Goal: Answer question/provide support: Share knowledge or assist other users

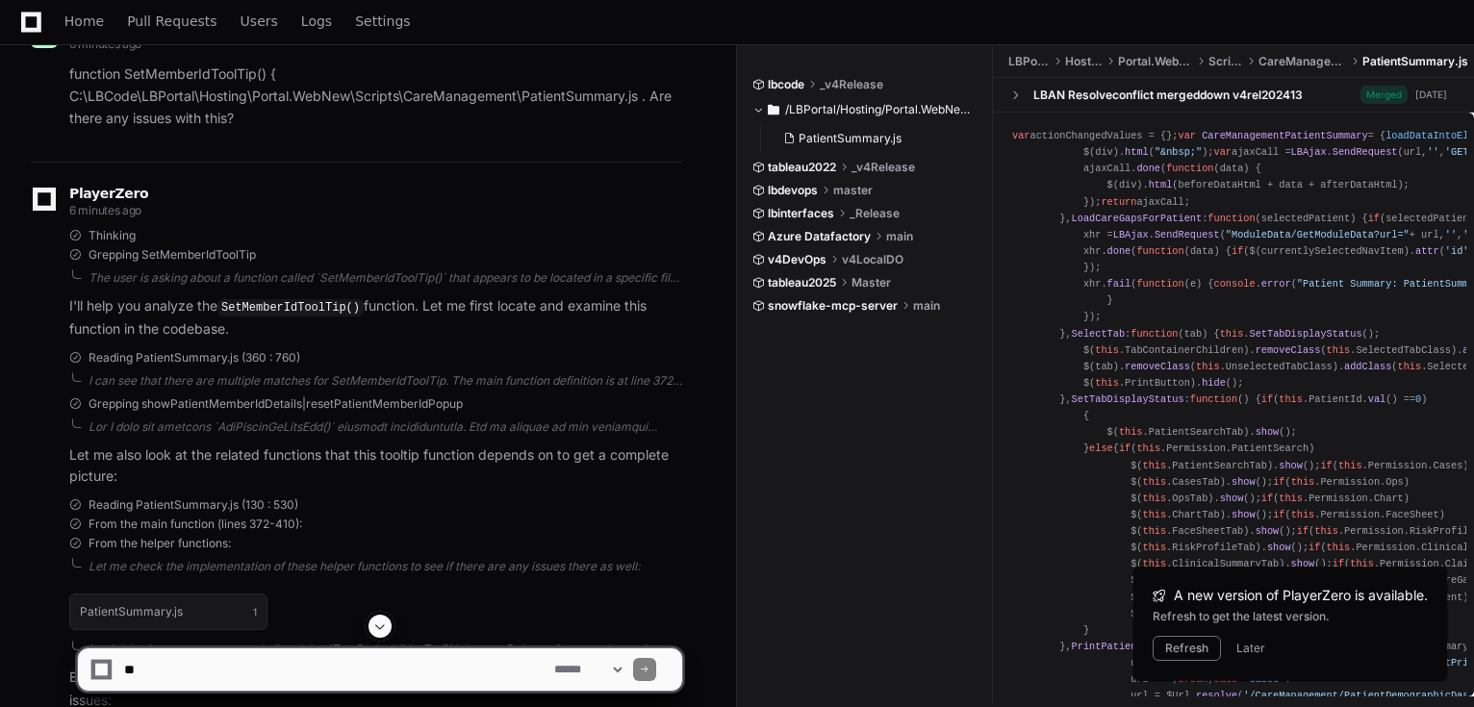
scroll to position [400, 0]
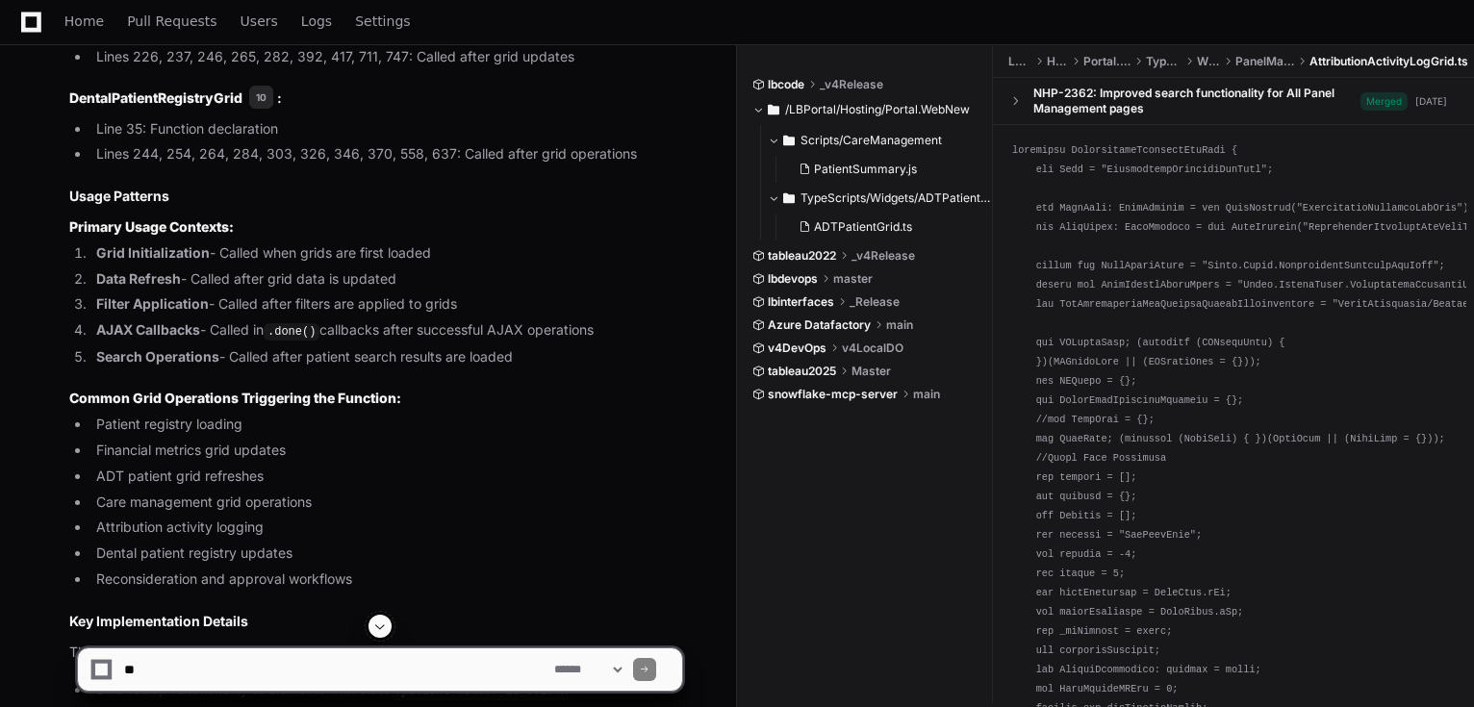
scroll to position [4245, 0]
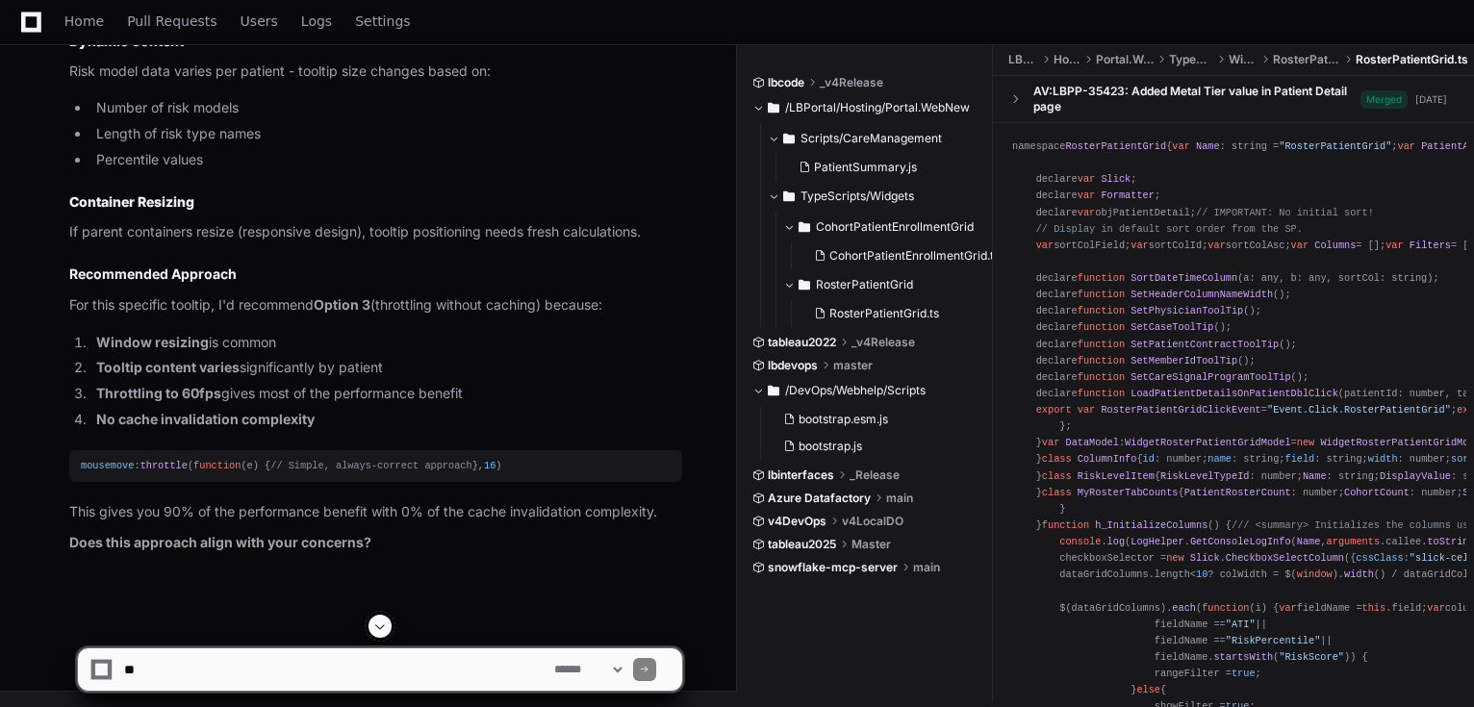
scroll to position [15215, 0]
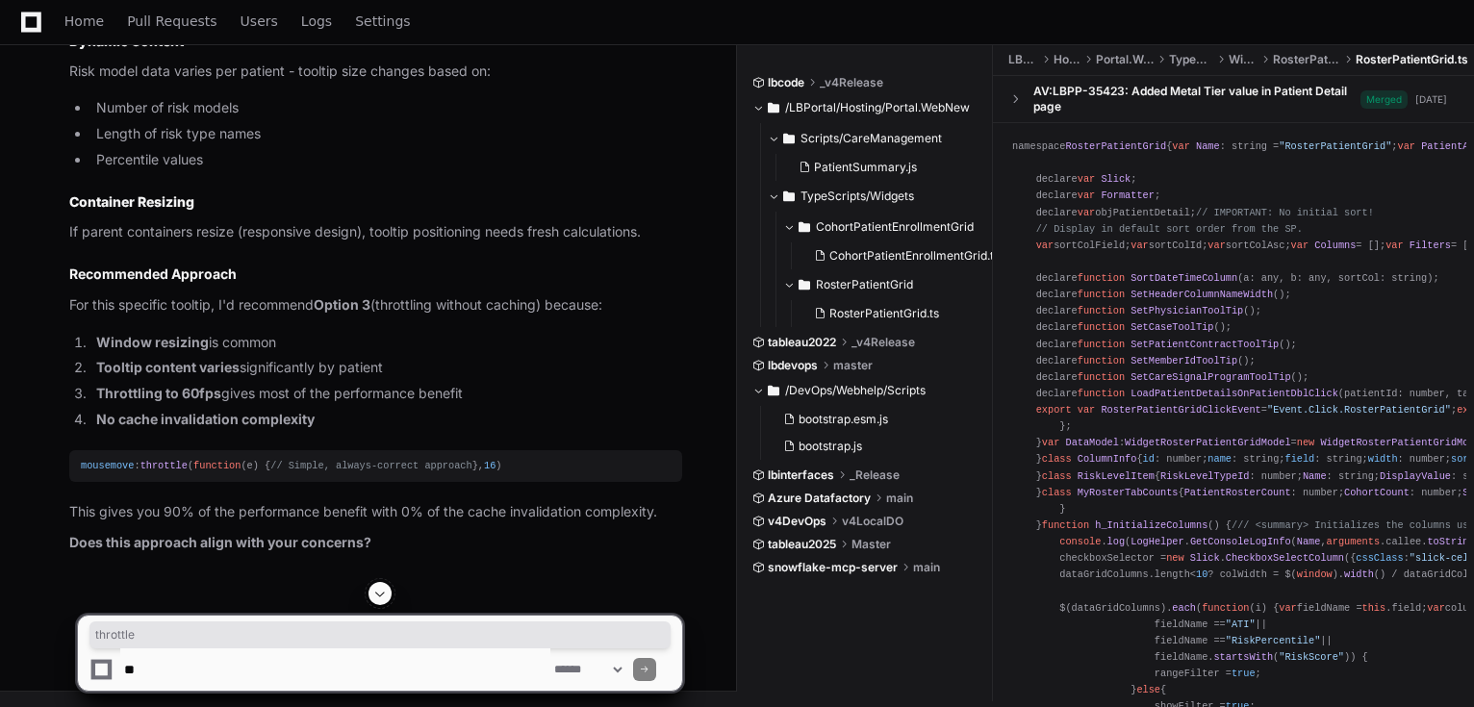
copy span "throttle"
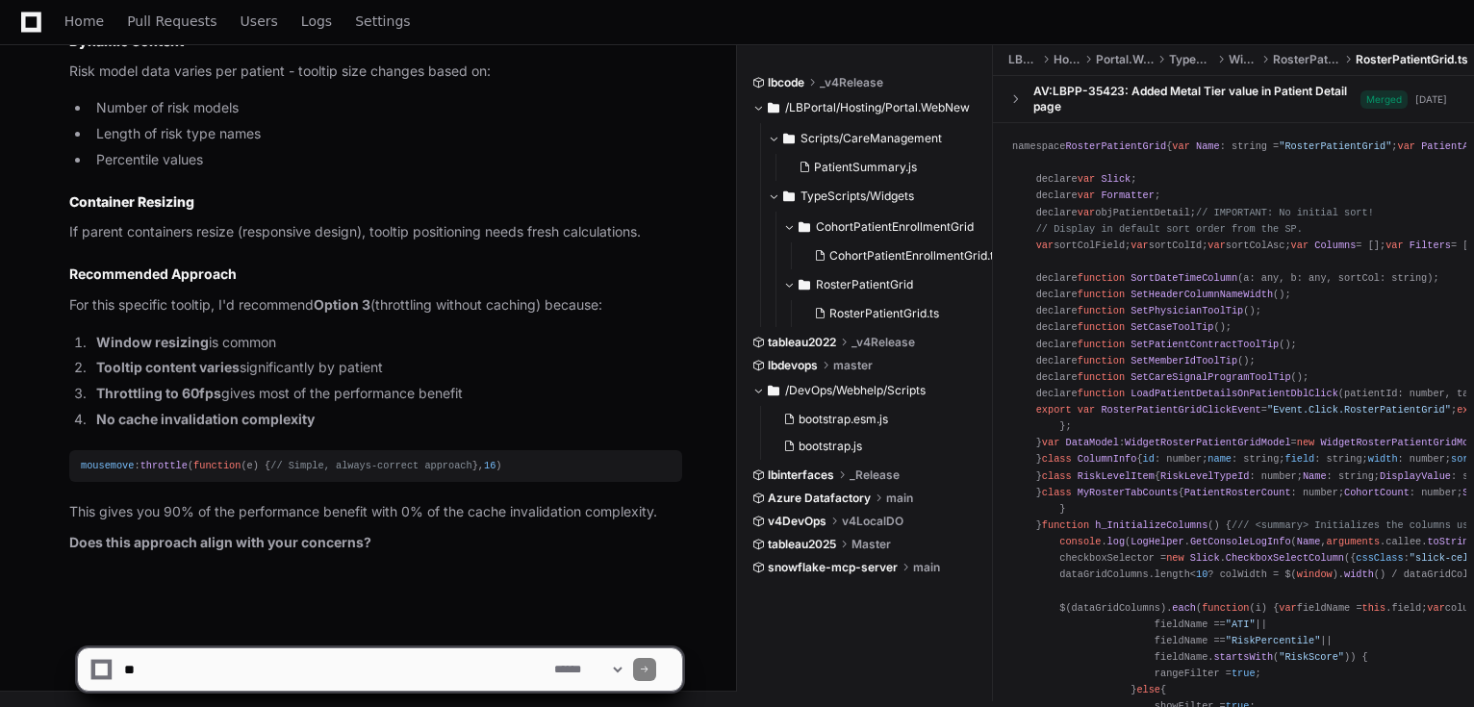
scroll to position [15830, 0]
click at [422, 666] on textarea at bounding box center [335, 669] width 430 height 42
type textarea "**********"
click at [649, 666] on span at bounding box center [645, 670] width 10 height 10
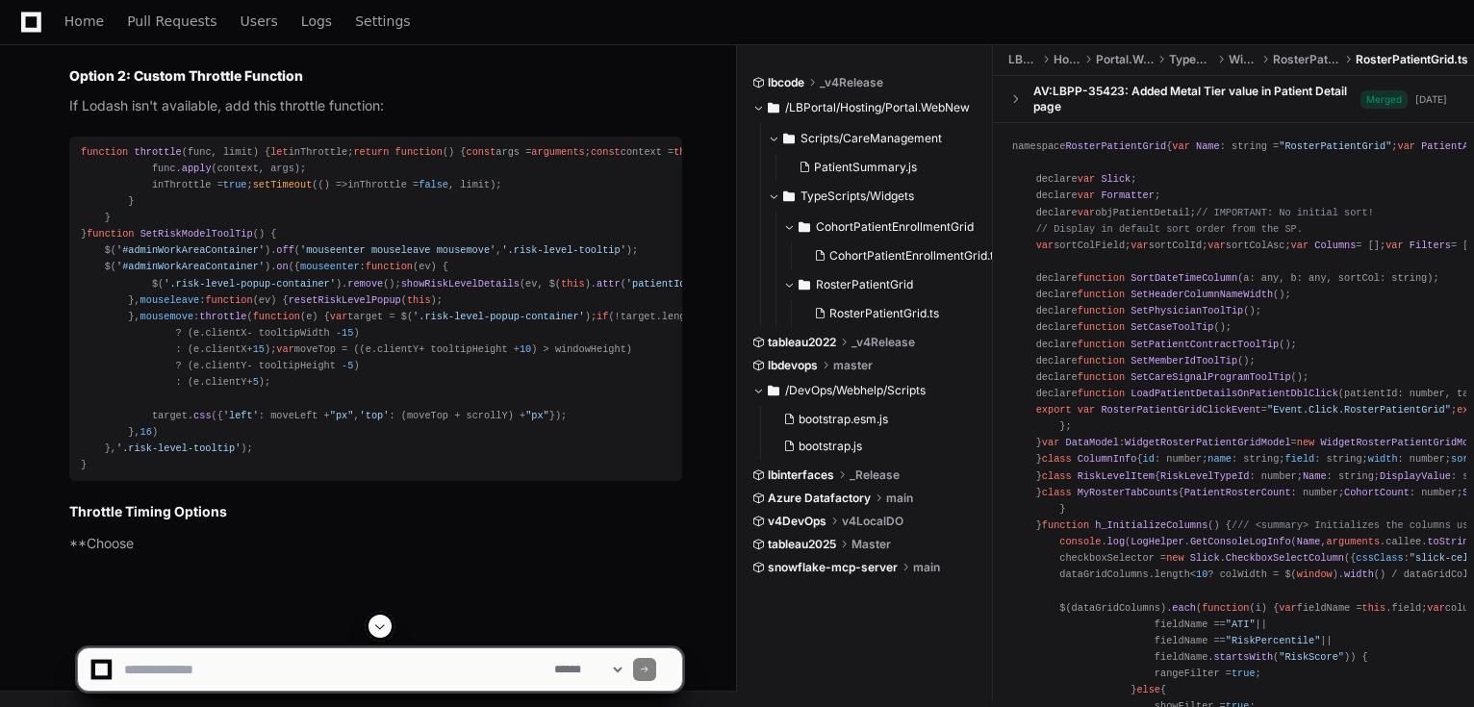
scroll to position [16524, 0]
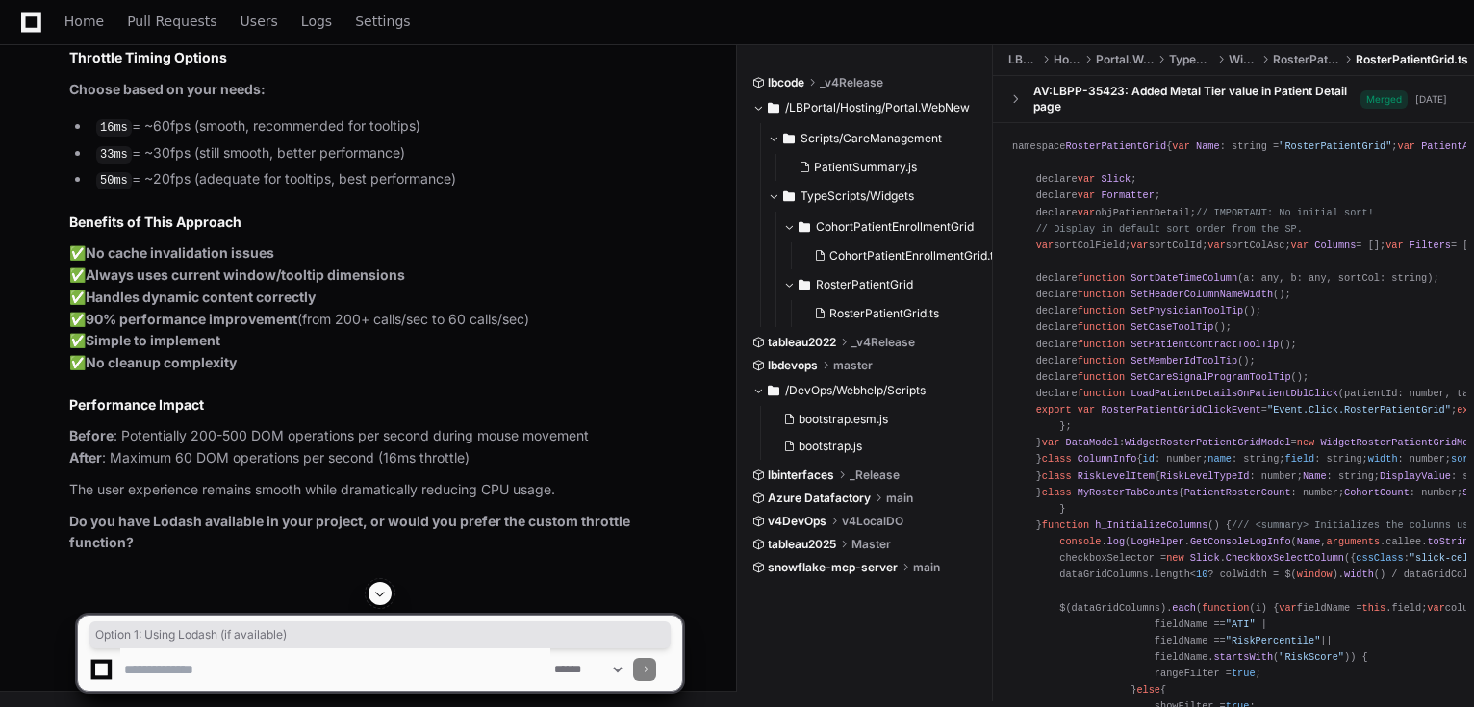
drag, startPoint x: 183, startPoint y: 231, endPoint x: 173, endPoint y: 234, distance: 10.0
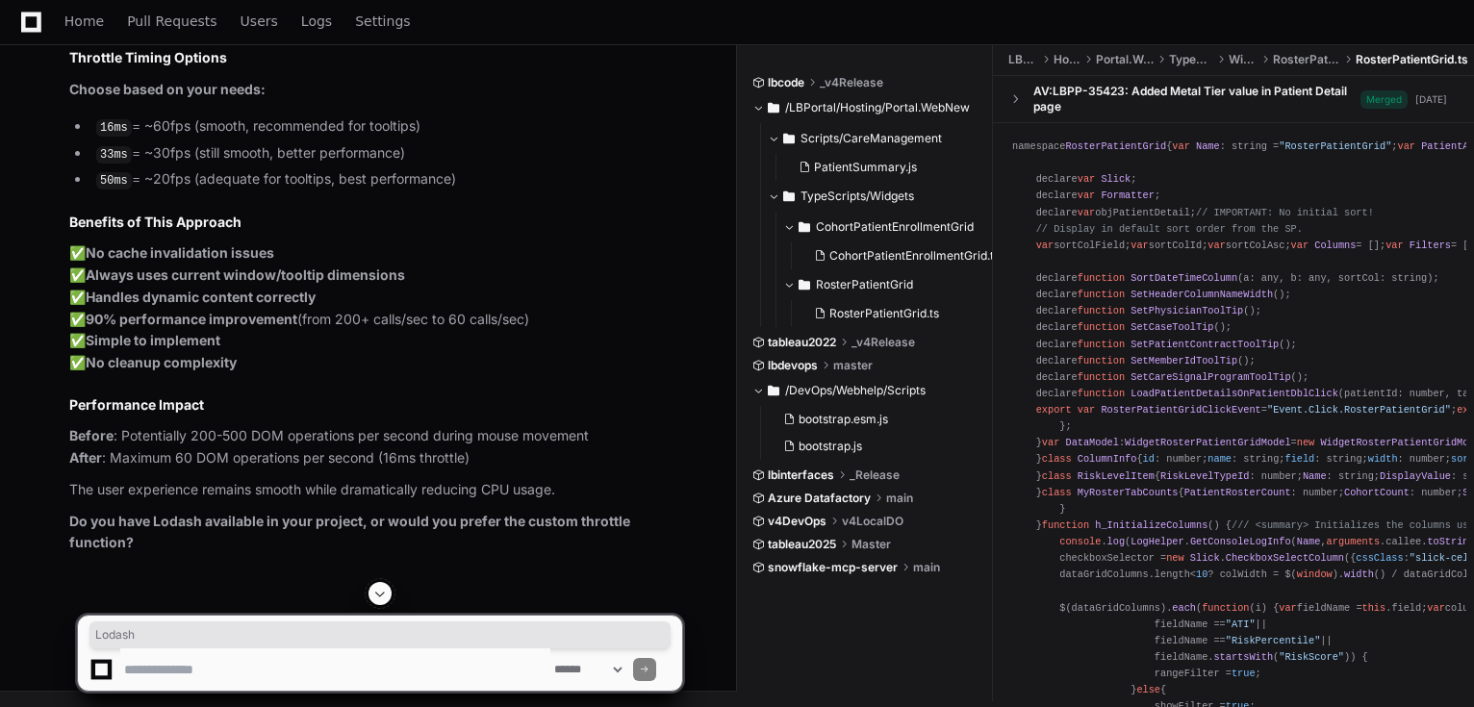
drag, startPoint x: 173, startPoint y: 235, endPoint x: 220, endPoint y: 236, distance: 47.1
copy strong "Lodash"
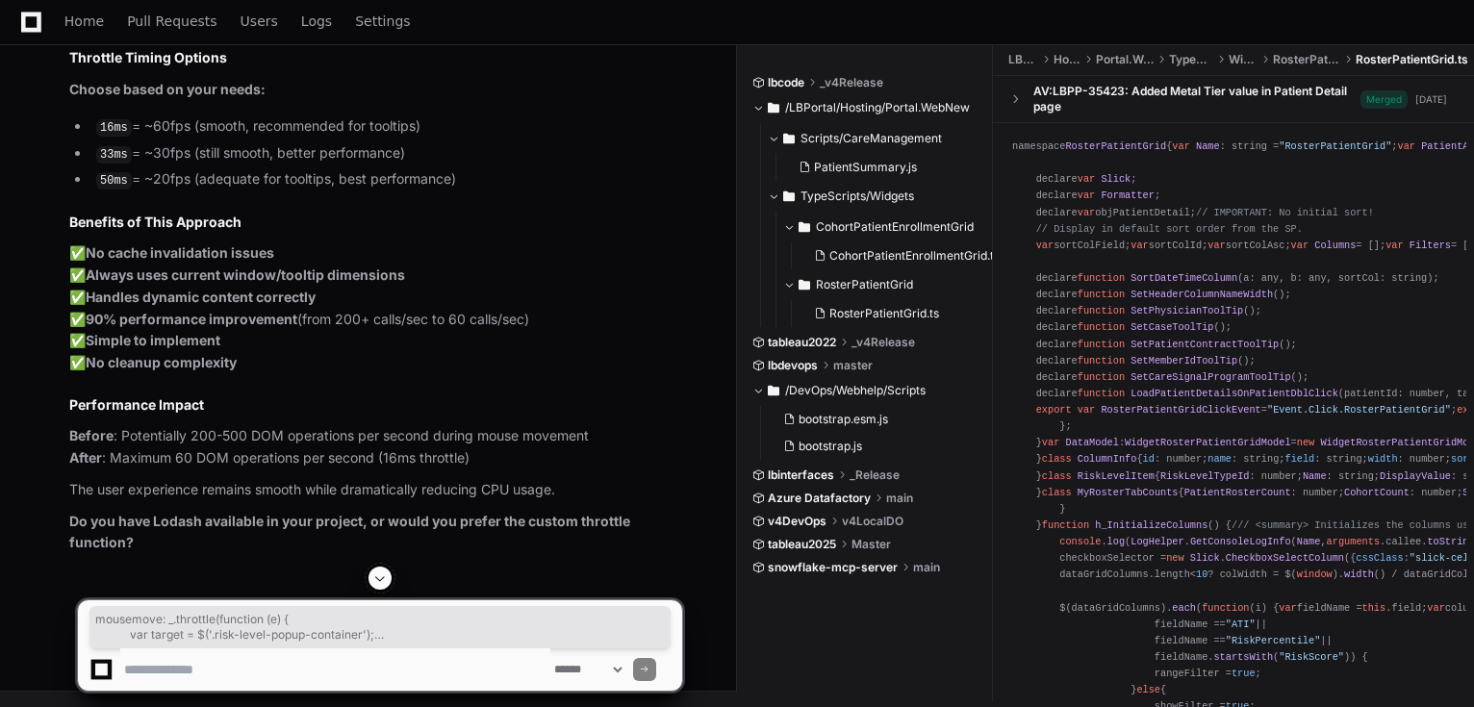
scroll to position [16986, 0]
drag, startPoint x: 120, startPoint y: 277, endPoint x: 228, endPoint y: 327, distance: 118.8
copy div "mousemove : _. throttle ( function ( e ) { var target = $( '.risk-level-popup-c…"
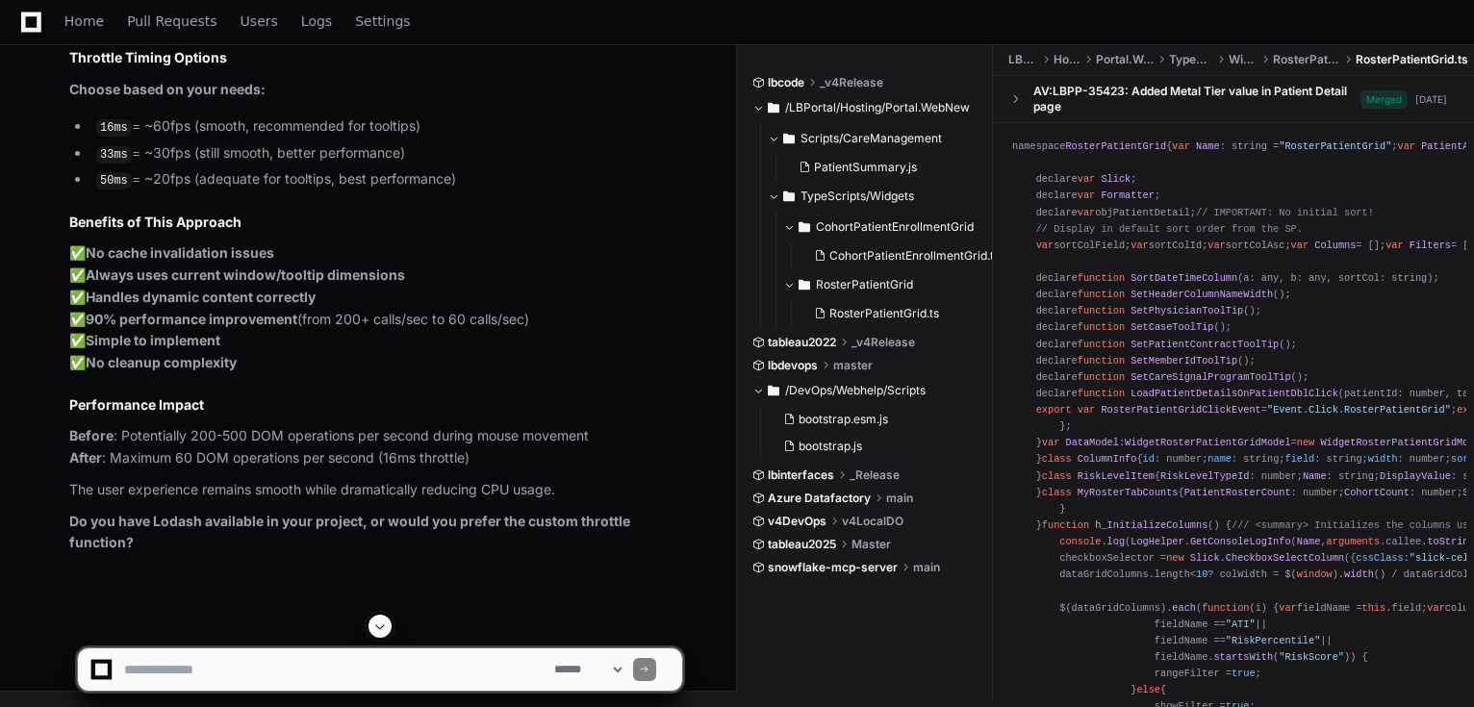
click at [400, 665] on textarea at bounding box center [335, 669] width 430 height 42
click at [450, 680] on textarea at bounding box center [335, 669] width 430 height 42
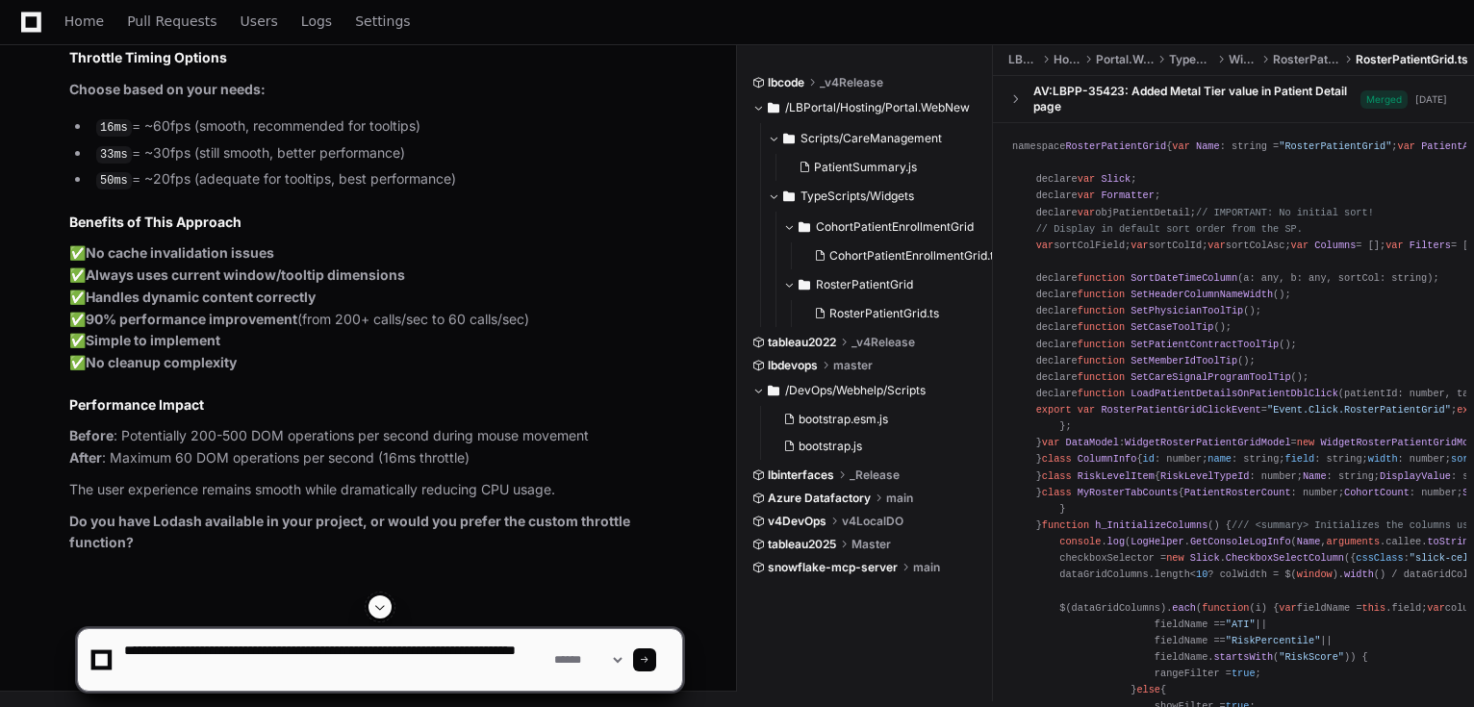
click at [481, 666] on textarea at bounding box center [335, 660] width 430 height 62
type textarea "**********"
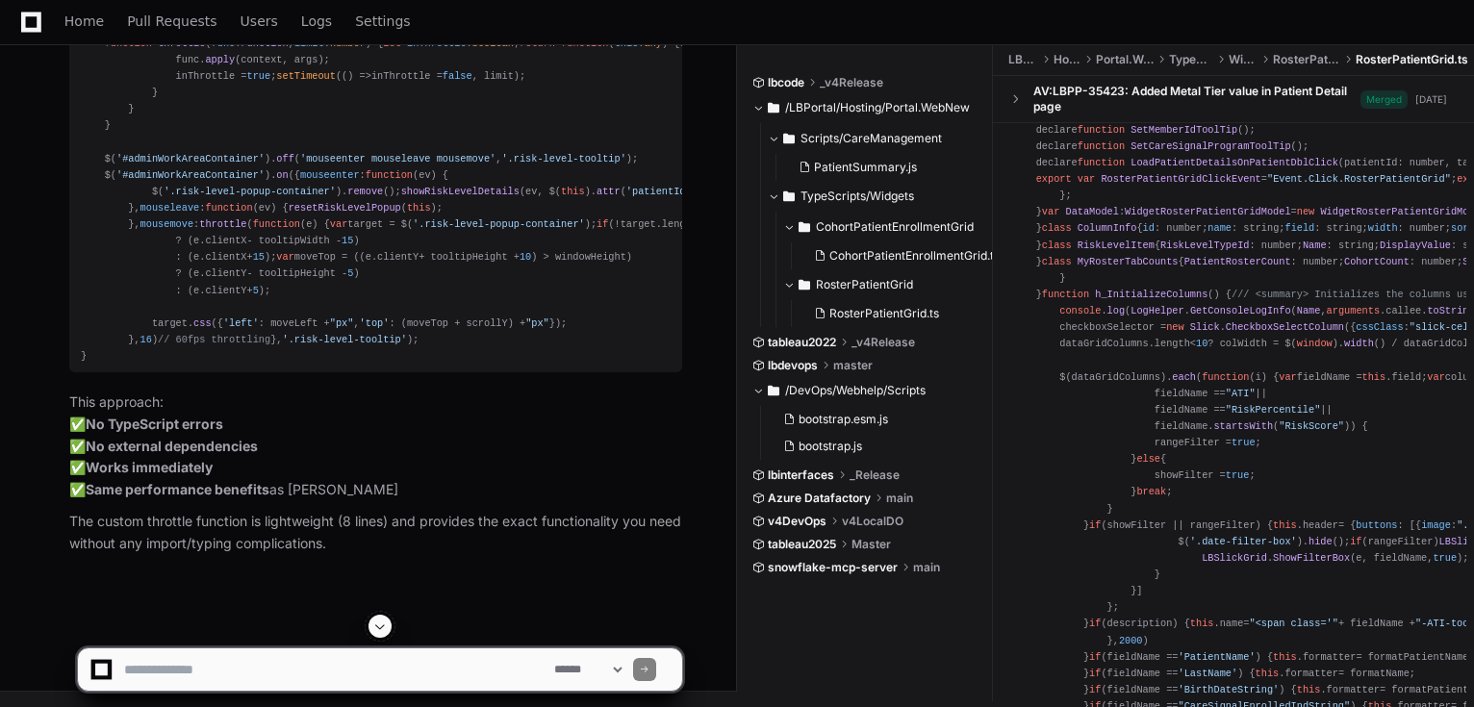
scroll to position [19087, 0]
